Goal: Navigation & Orientation: Find specific page/section

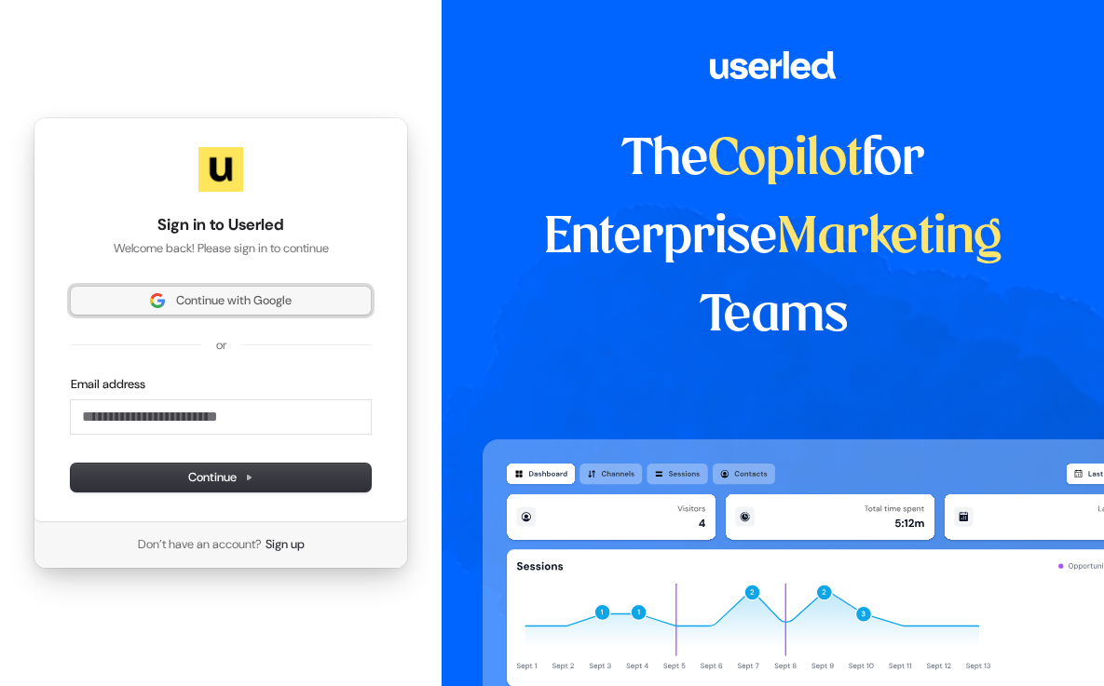
click at [227, 304] on span "Continue with Google" at bounding box center [233, 300] width 115 height 17
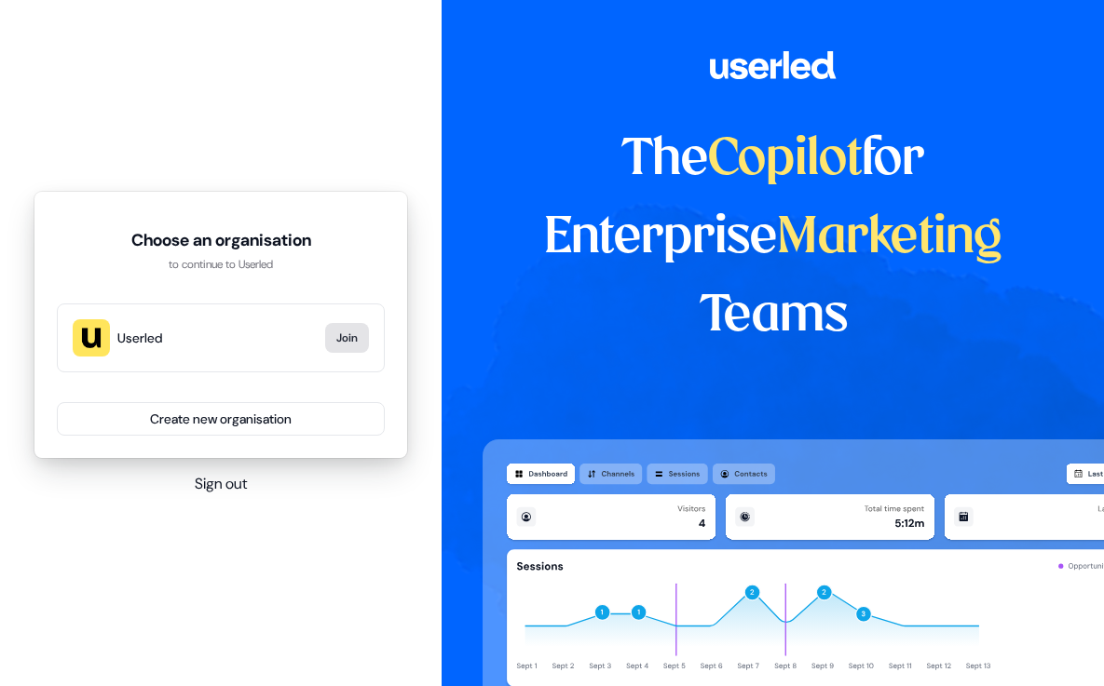
click at [341, 346] on button "Join" at bounding box center [347, 338] width 44 height 30
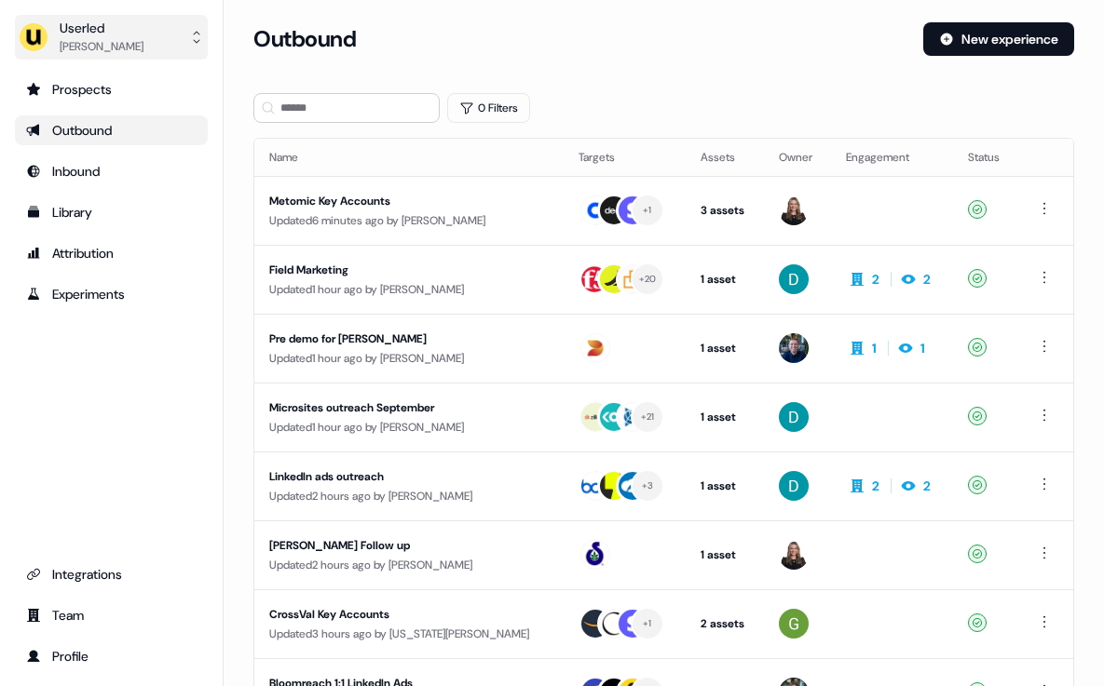
click at [198, 36] on icon "side nav menu" at bounding box center [196, 37] width 15 height 15
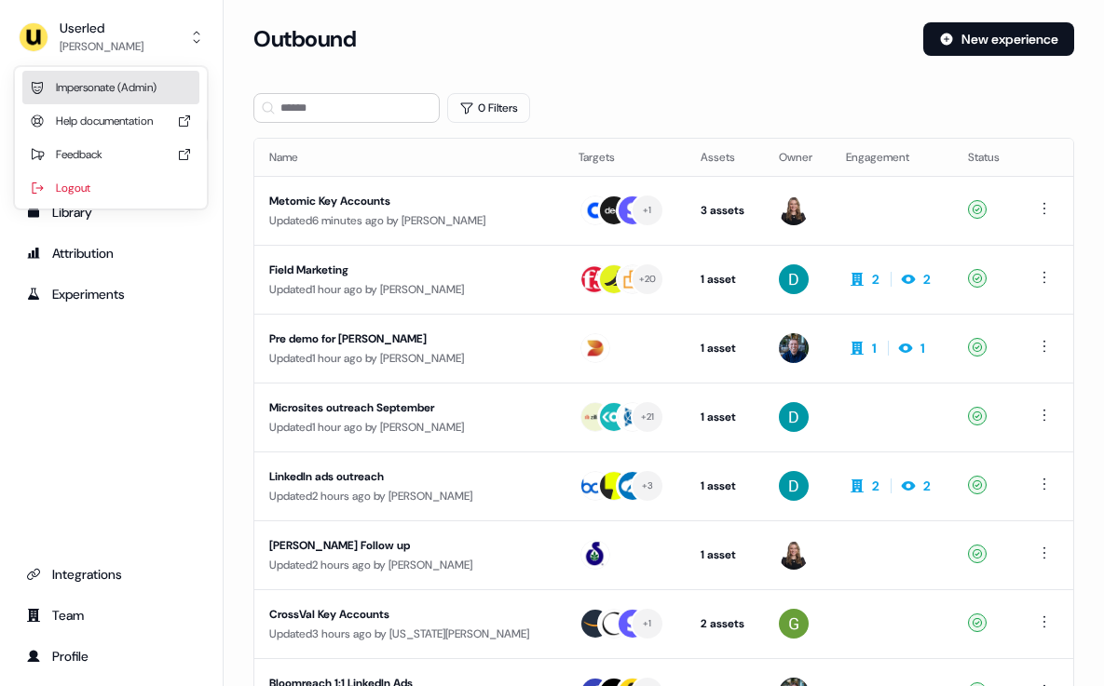
click at [115, 88] on div "Impersonate (Admin)" at bounding box center [110, 88] width 177 height 34
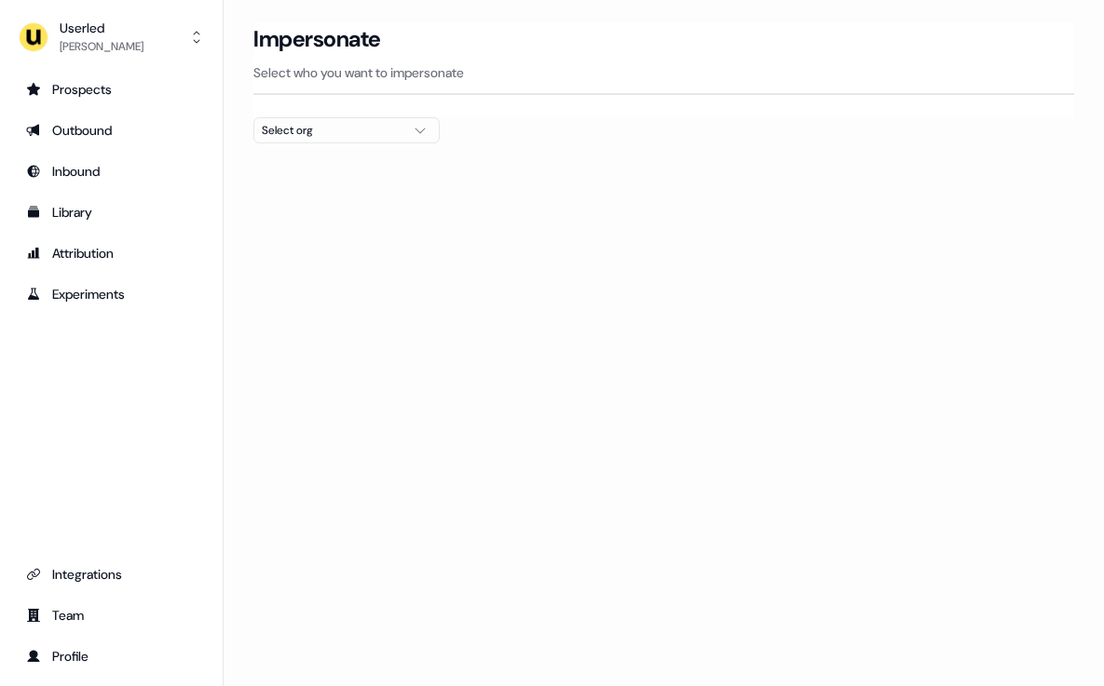
click at [371, 147] on div at bounding box center [663, 150] width 821 height 15
click at [369, 138] on div "Select org" at bounding box center [332, 130] width 140 height 19
type input "*"
click at [590, 158] on section "Loading... Impersonate Select who you want to impersonate Select org" at bounding box center [664, 116] width 880 height 188
click at [108, 102] on link "Prospects" at bounding box center [111, 90] width 193 height 30
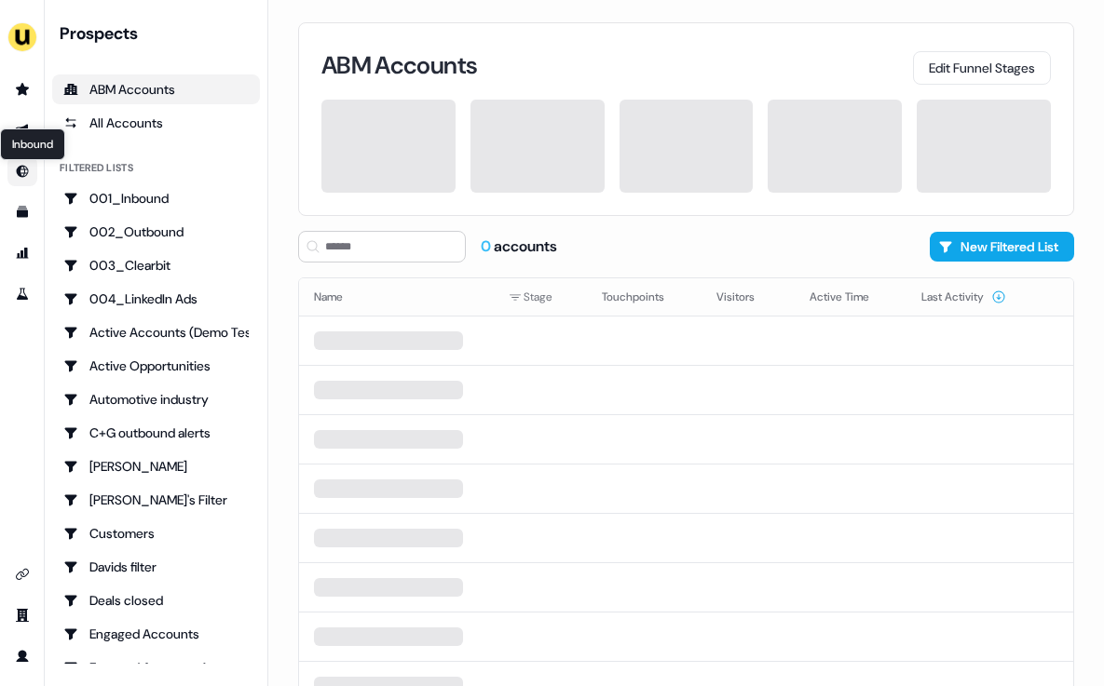
click at [22, 129] on div "Inbound Inbound" at bounding box center [32, 145] width 65 height 32
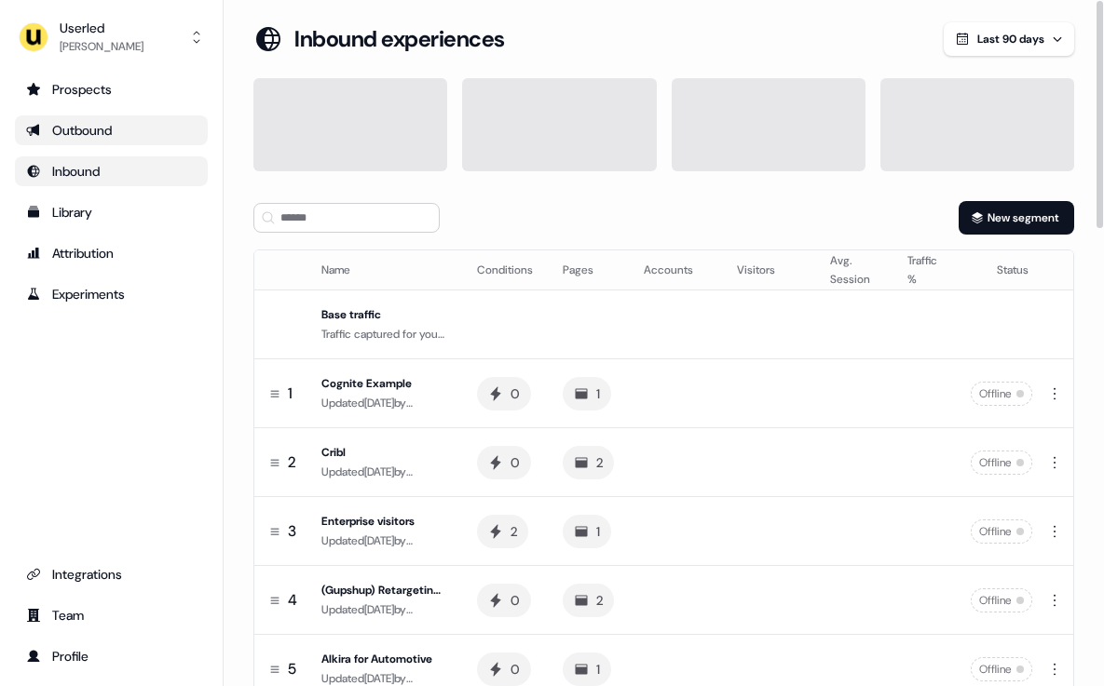
click at [127, 128] on div "Outbound" at bounding box center [111, 130] width 170 height 19
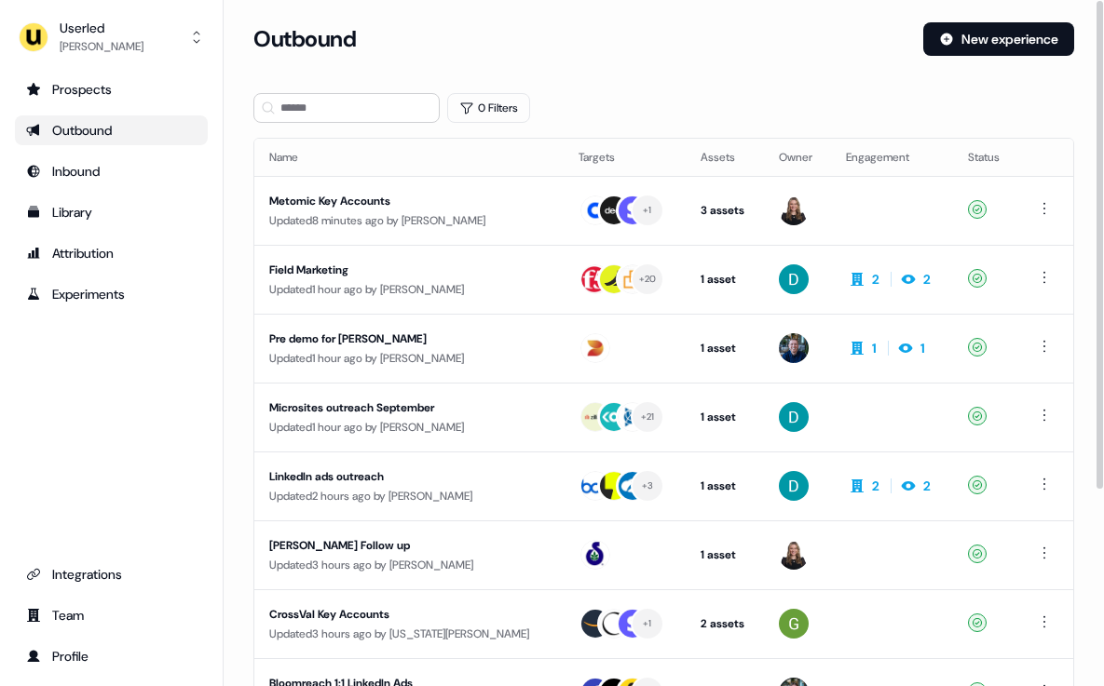
click at [668, 93] on div "0 Filters" at bounding box center [663, 108] width 821 height 30
